Goal: Transaction & Acquisition: Purchase product/service

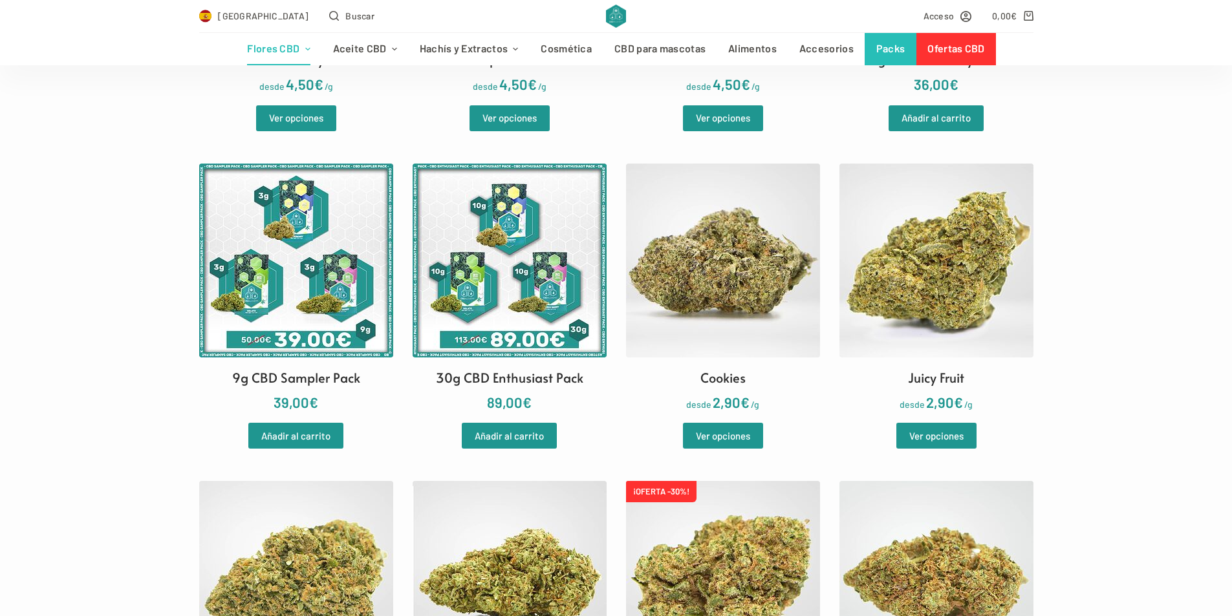
scroll to position [453, 0]
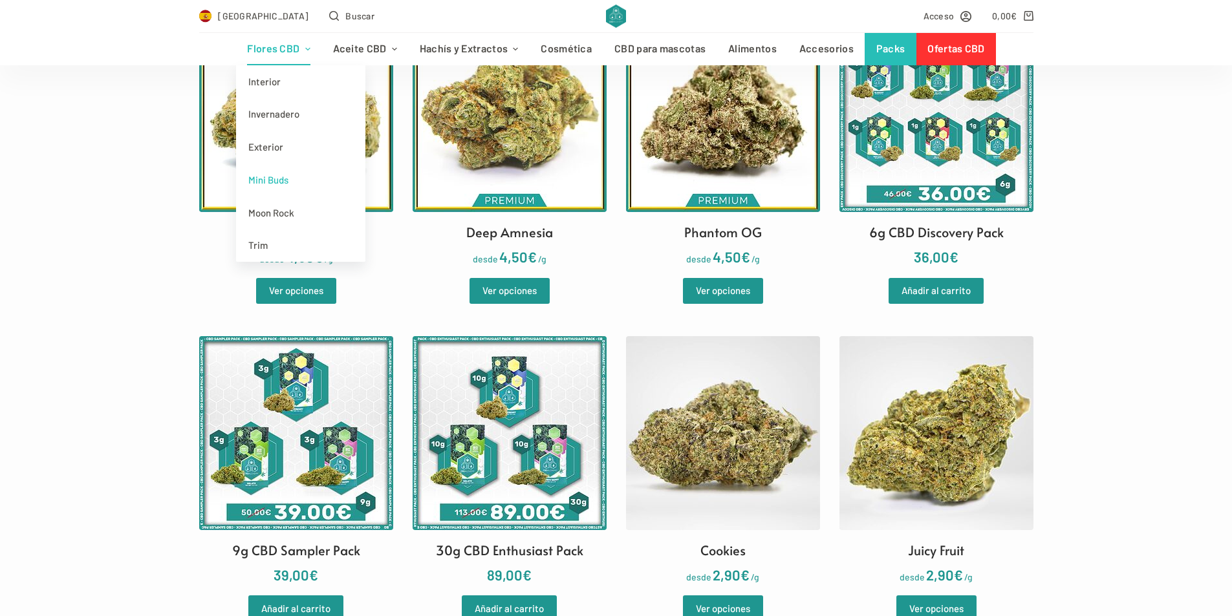
click at [265, 184] on link "Mini Buds" at bounding box center [300, 180] width 129 height 33
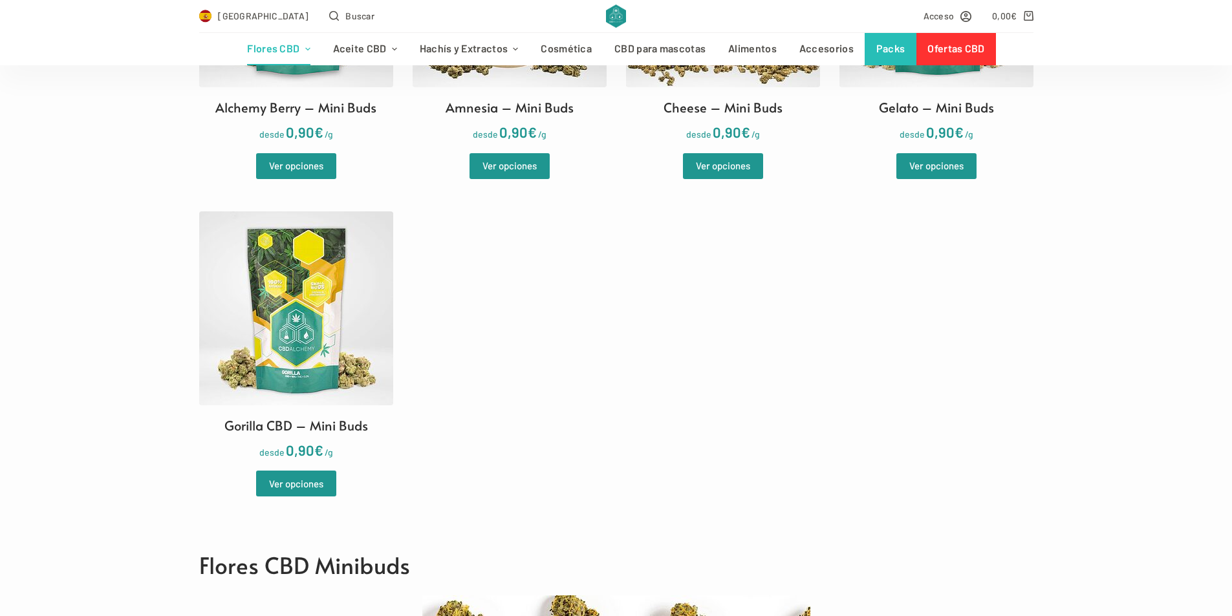
scroll to position [582, 0]
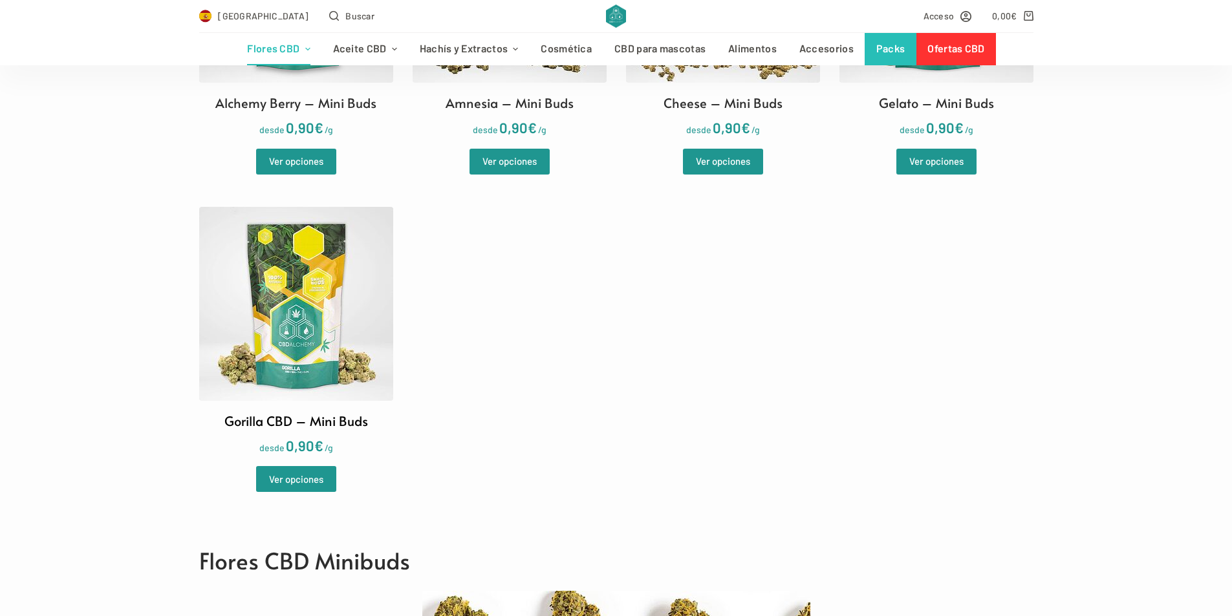
click at [330, 343] on img at bounding box center [296, 304] width 194 height 194
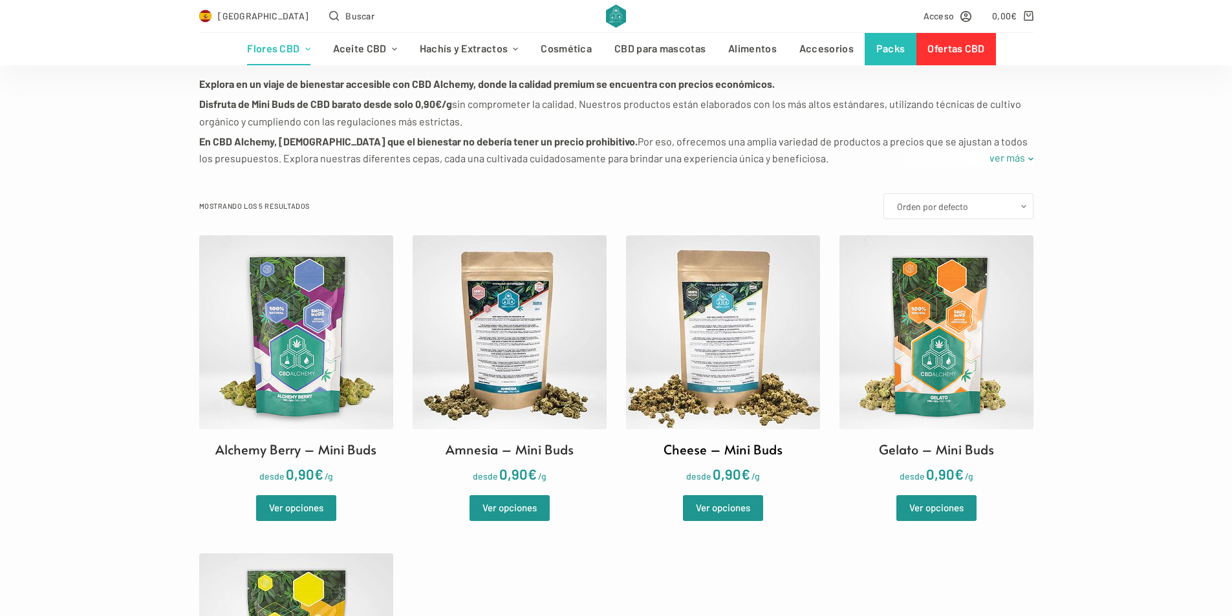
scroll to position [259, 0]
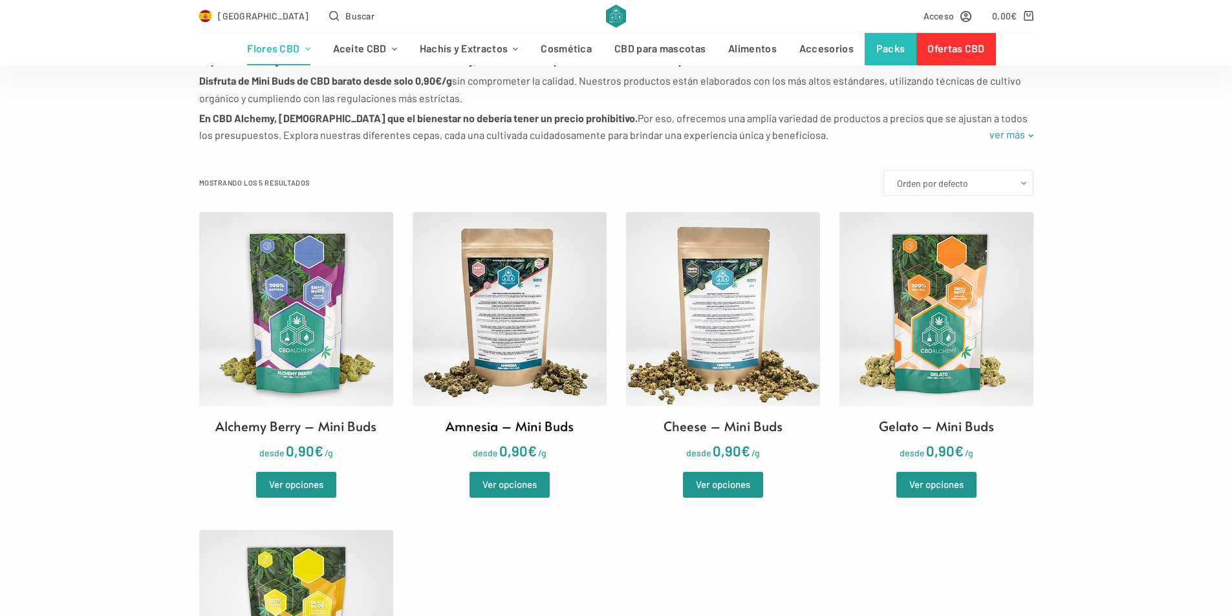
click at [502, 339] on img at bounding box center [510, 309] width 194 height 194
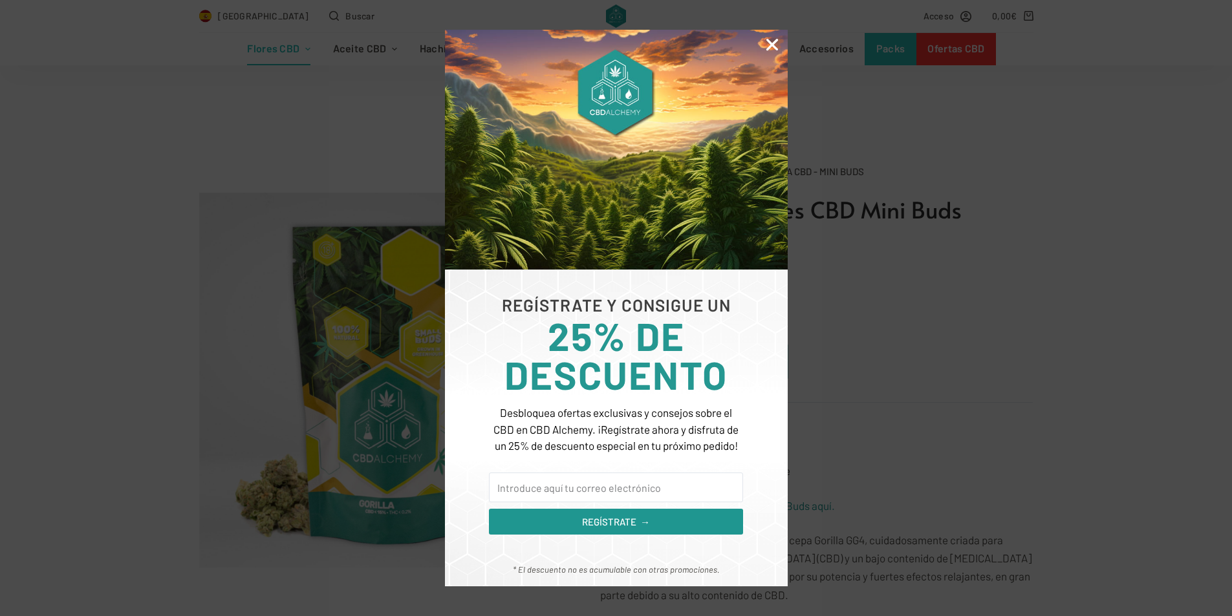
scroll to position [259, 0]
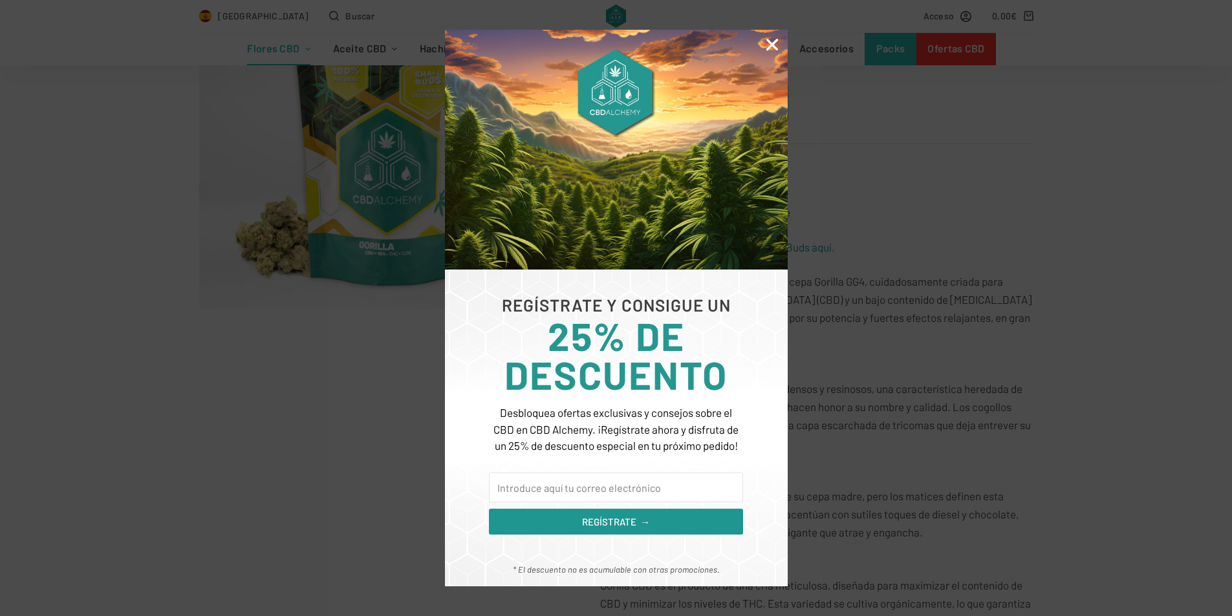
click at [772, 41] on icon "Close" at bounding box center [772, 44] width 17 height 17
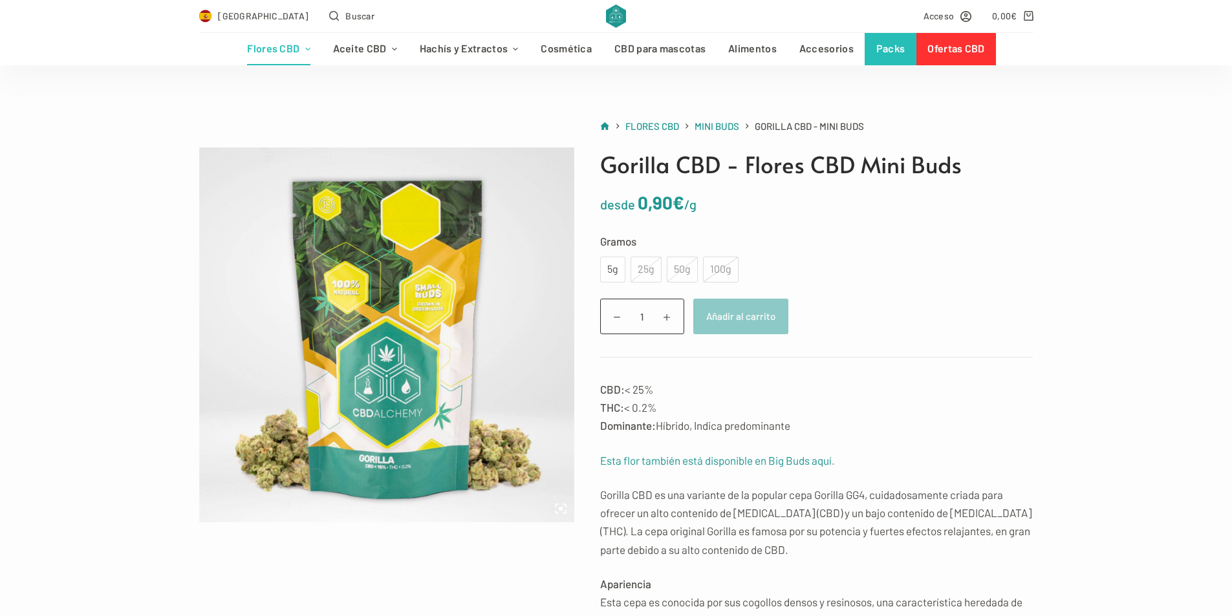
scroll to position [0, 0]
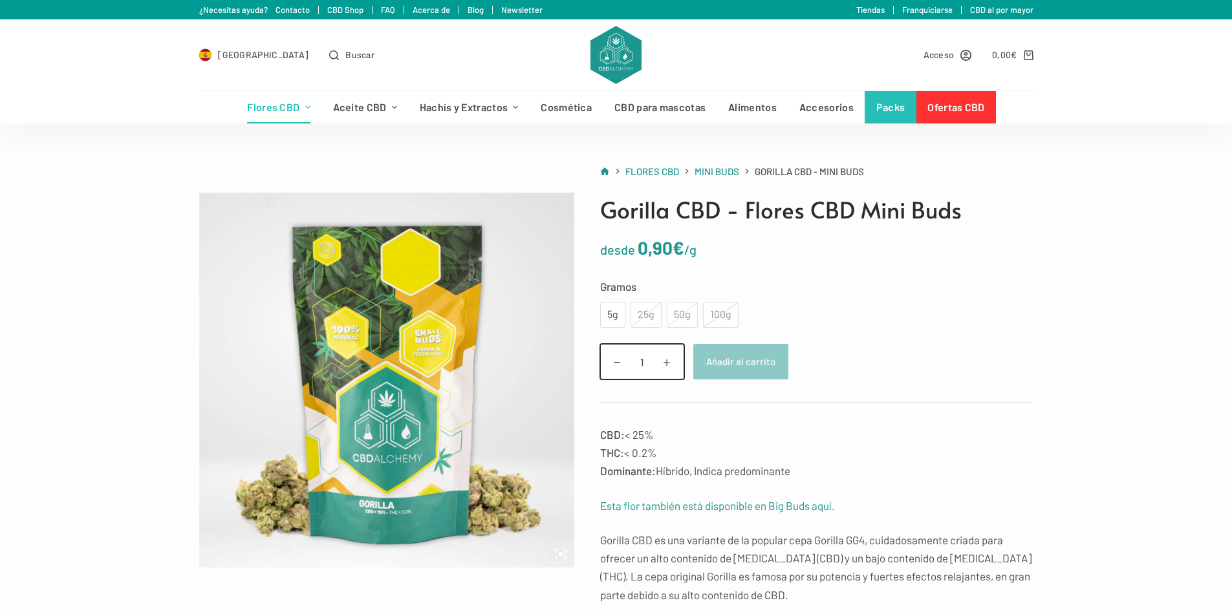
drag, startPoint x: 645, startPoint y: 347, endPoint x: 651, endPoint y: 342, distance: 7.4
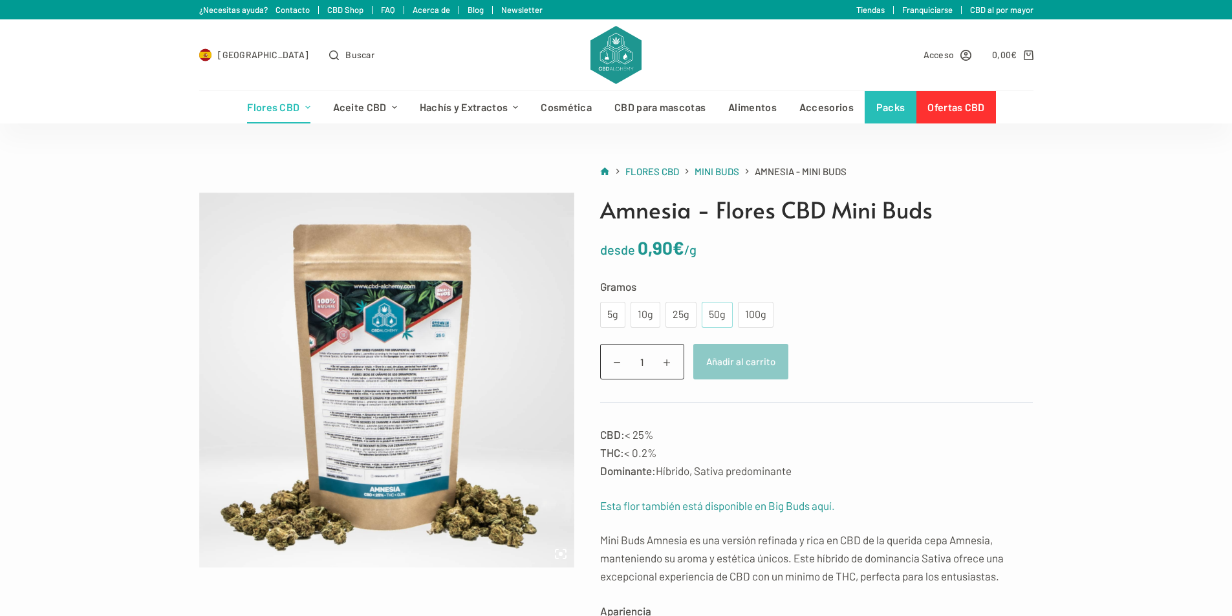
click at [713, 320] on div "50g" at bounding box center [717, 315] width 16 height 17
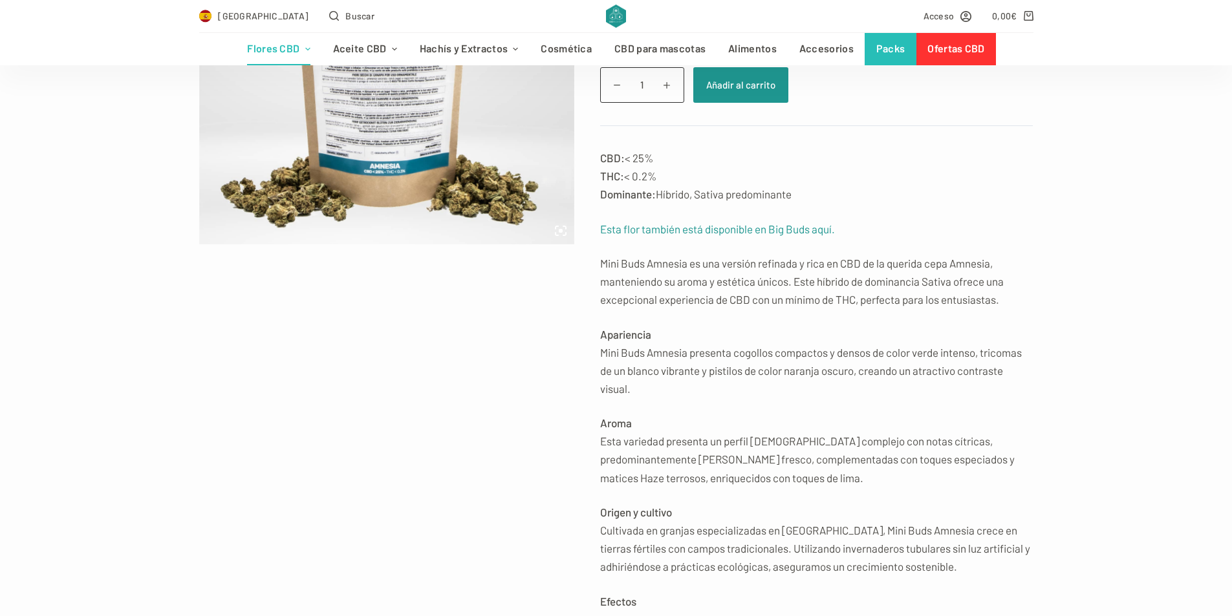
scroll to position [517, 0]
